Goal: Communication & Community: Share content

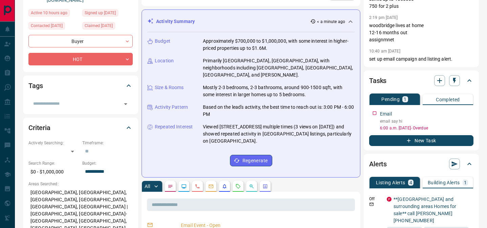
scroll to position [84, 0]
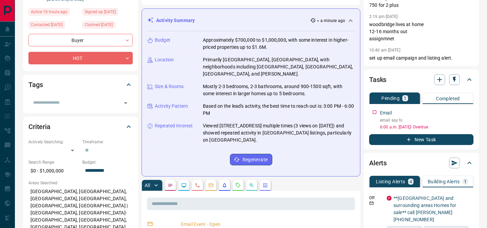
click at [209, 184] on icon "Emails" at bounding box center [211, 186] width 4 height 4
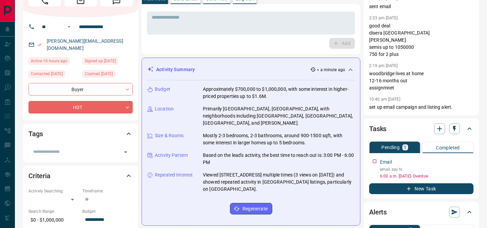
scroll to position [0, 0]
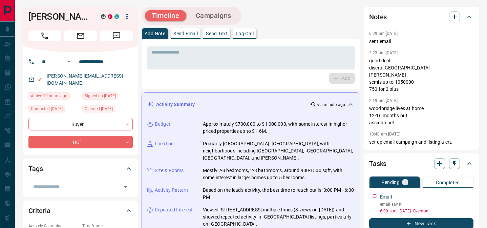
click at [190, 30] on button "Send Email" at bounding box center [186, 33] width 30 height 11
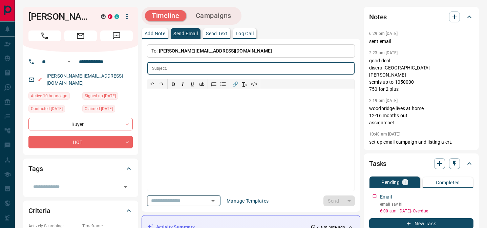
click at [177, 198] on input "text" at bounding box center [173, 200] width 51 height 8
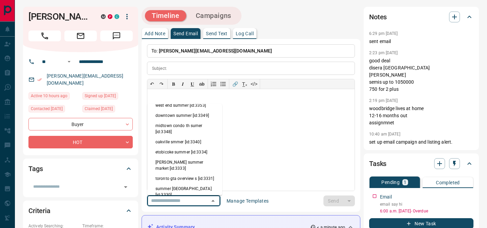
scroll to position [97, 0]
click at [171, 156] on li "[PERSON_NAME] summer market [id:3333]" at bounding box center [184, 164] width 75 height 16
type input "**********"
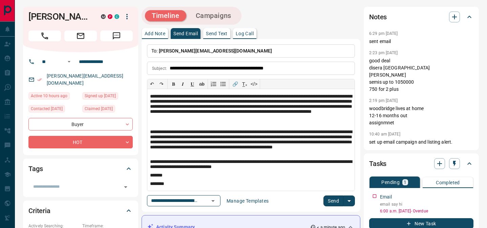
scroll to position [35, 0]
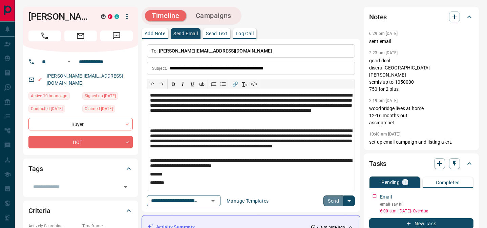
click at [333, 202] on button "Send" at bounding box center [333, 200] width 20 height 11
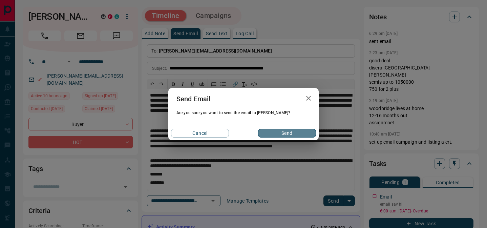
click at [295, 137] on button "Send" at bounding box center [287, 133] width 58 height 9
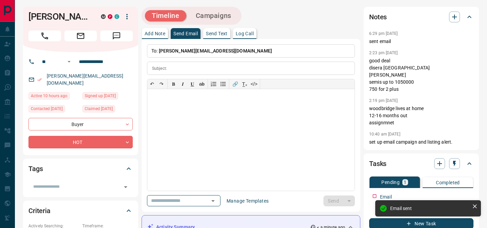
scroll to position [0, 0]
